Goal: Task Accomplishment & Management: Use online tool/utility

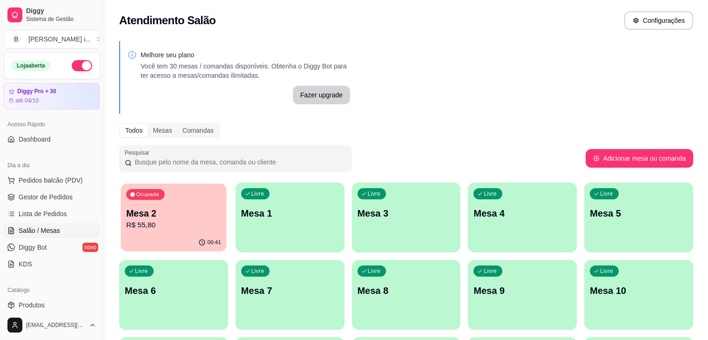
click at [166, 228] on p "R$ 55,80" at bounding box center [173, 225] width 95 height 11
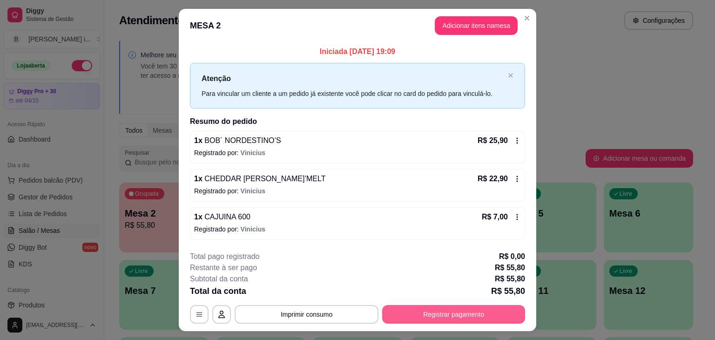
click at [434, 311] on button "Registrar pagamento" at bounding box center [453, 314] width 143 height 19
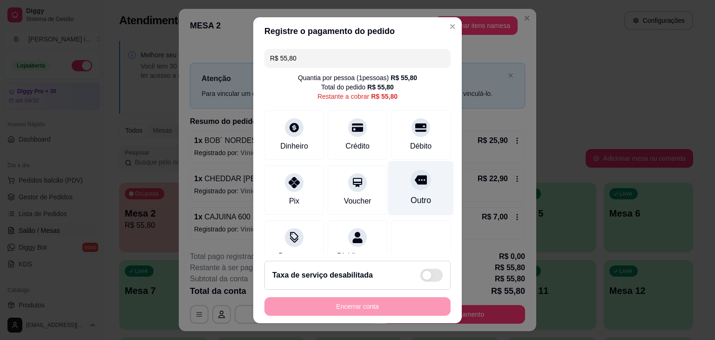
click at [397, 190] on div "Outro" at bounding box center [421, 188] width 66 height 54
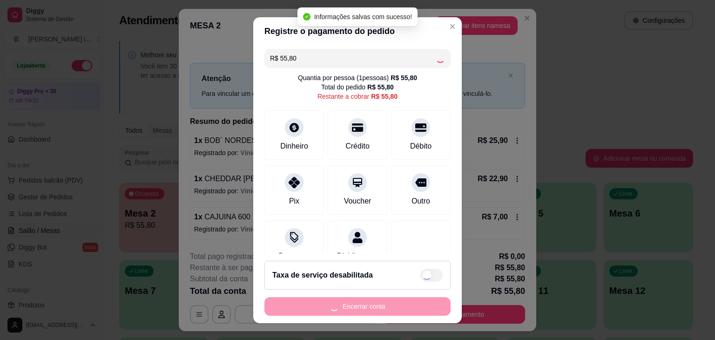
type input "R$ 0,00"
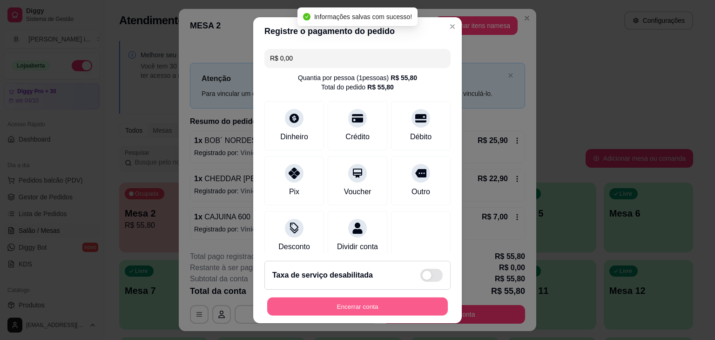
click at [391, 304] on button "Encerrar conta" at bounding box center [357, 306] width 181 height 18
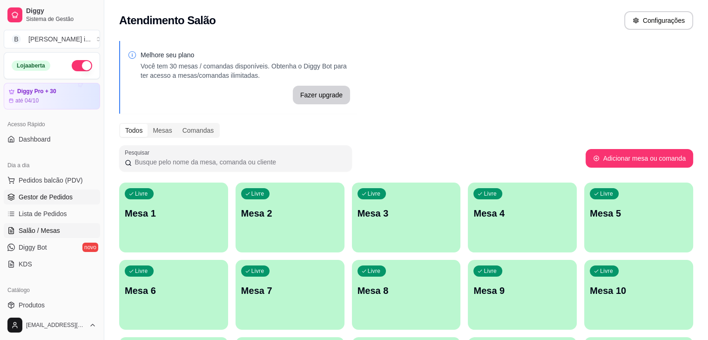
click at [53, 197] on span "Gestor de Pedidos" at bounding box center [46, 196] width 54 height 9
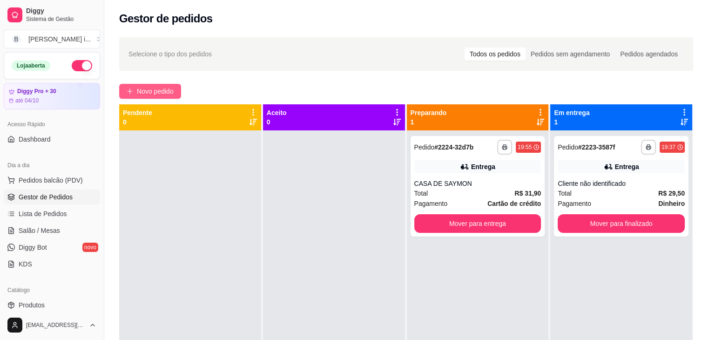
click at [170, 94] on span "Novo pedido" at bounding box center [155, 91] width 37 height 10
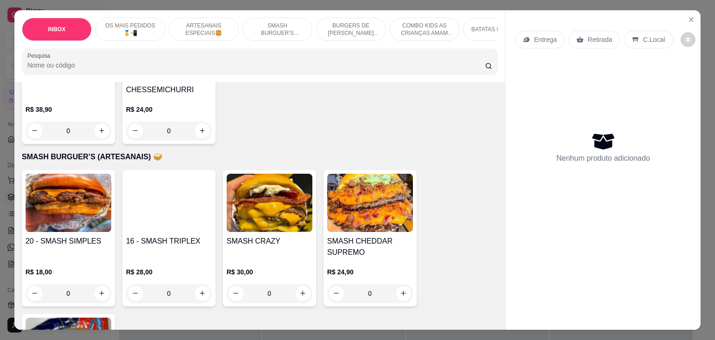
scroll to position [931, 0]
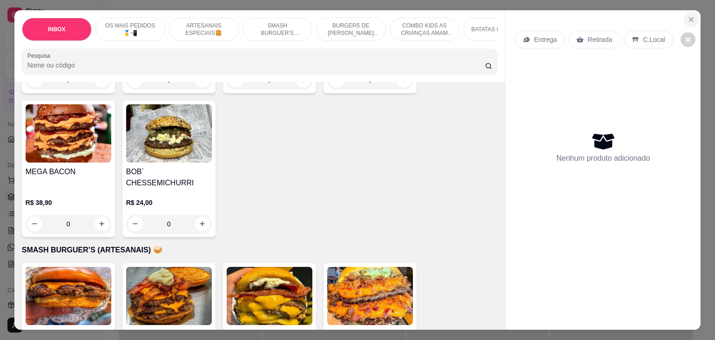
click at [688, 18] on icon "Close" at bounding box center [691, 19] width 7 height 7
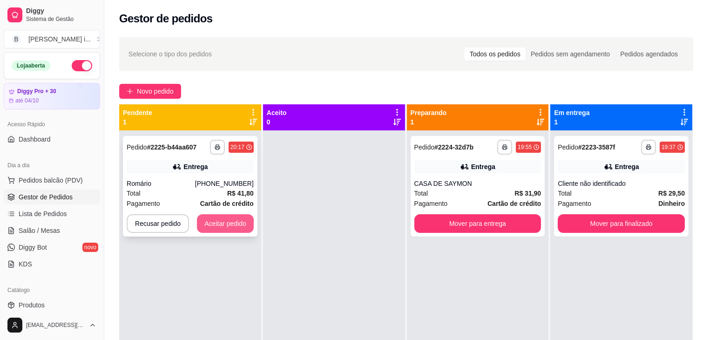
click at [243, 225] on button "Aceitar pedido" at bounding box center [225, 223] width 57 height 19
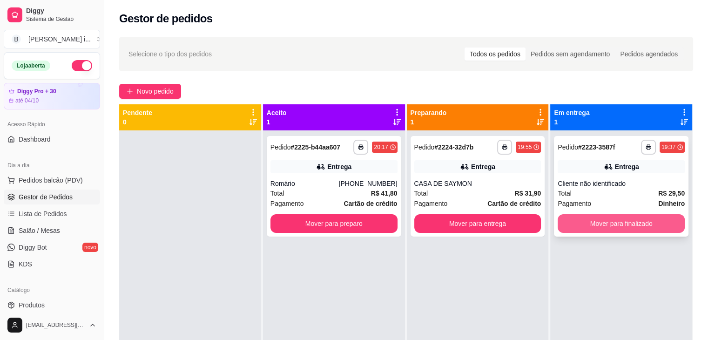
click at [604, 224] on button "Mover para finalizado" at bounding box center [621, 223] width 127 height 19
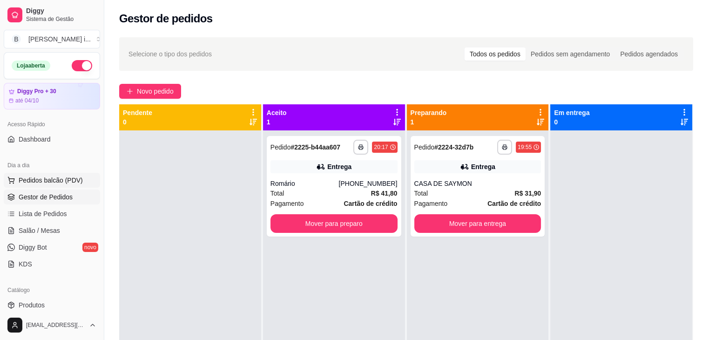
click at [43, 184] on span "Pedidos balcão (PDV)" at bounding box center [51, 180] width 64 height 9
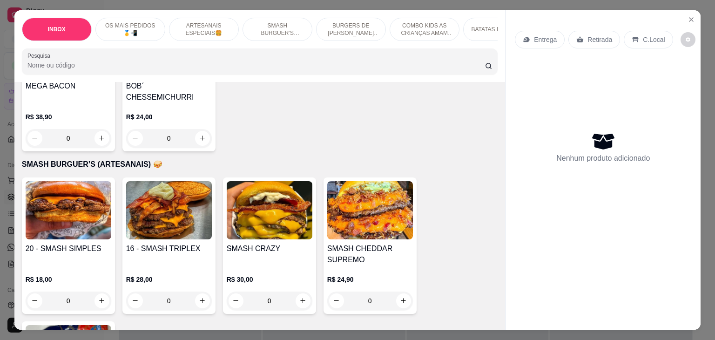
scroll to position [1071, 0]
